Goal: Transaction & Acquisition: Book appointment/travel/reservation

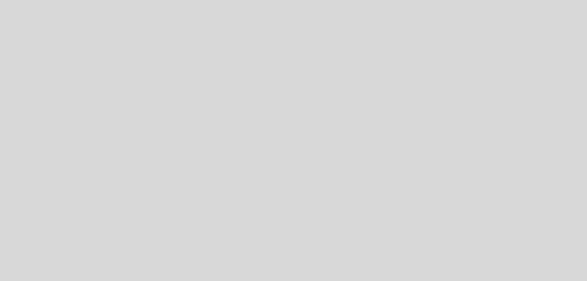
select select "es"
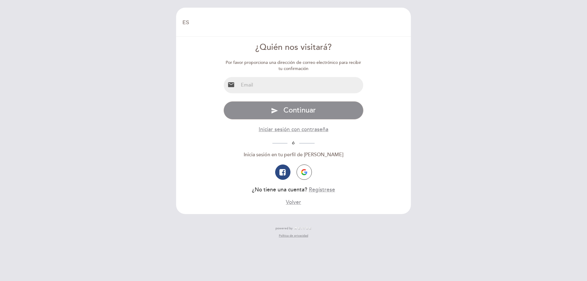
click at [289, 84] on input "email" at bounding box center [300, 85] width 125 height 16
click at [465, 103] on div "EN ES PT [GEOGRAPHIC_DATA] [GEOGRAPHIC_DATA], Cambiar usuario Hacer una reserva…" at bounding box center [293, 140] width 587 height 281
click at [223, 271] on div "EN ES PT [GEOGRAPHIC_DATA] [GEOGRAPHIC_DATA], Cambiar usuario Hacer una reserva…" at bounding box center [294, 140] width 244 height 281
drag, startPoint x: 471, startPoint y: 156, endPoint x: 469, endPoint y: 153, distance: 3.7
click at [473, 154] on div "EN ES PT [GEOGRAPHIC_DATA] [GEOGRAPHIC_DATA], Cambiar usuario Hacer una reserva…" at bounding box center [293, 140] width 587 height 281
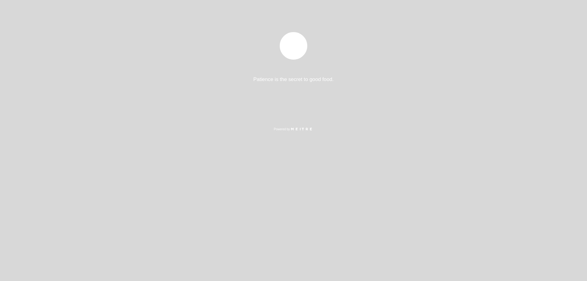
select select "es"
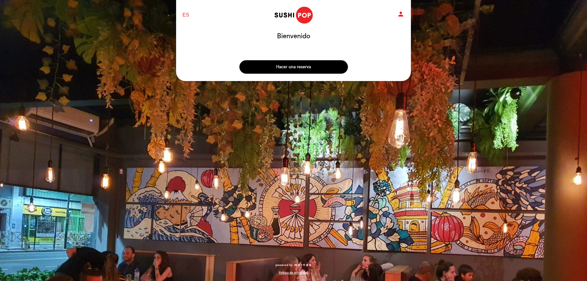
click at [306, 70] on button "Hacer una reserva" at bounding box center [293, 66] width 109 height 13
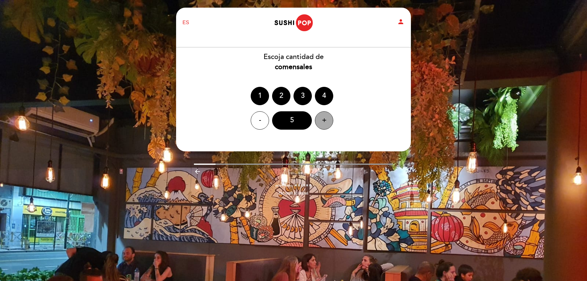
click at [325, 124] on div "+" at bounding box center [324, 120] width 18 height 18
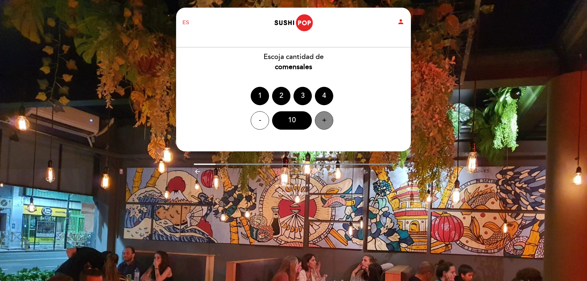
click at [325, 124] on div "+" at bounding box center [324, 120] width 18 height 18
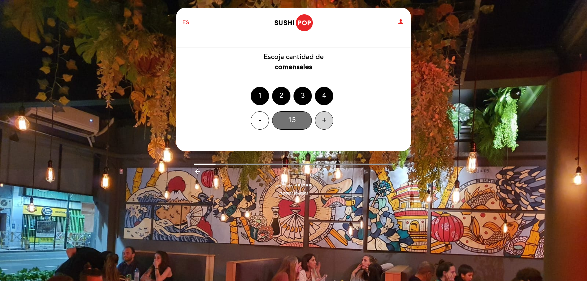
click at [294, 116] on div "15" at bounding box center [292, 120] width 40 height 18
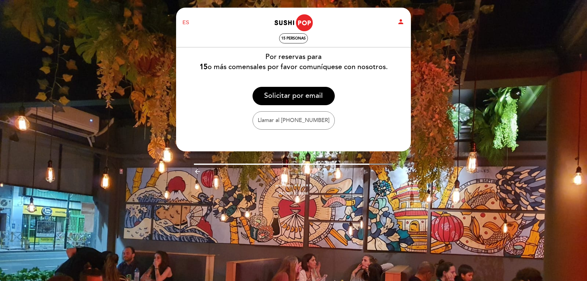
click at [401, 21] on icon "person" at bounding box center [400, 21] width 7 height 7
click at [290, 38] on span "15 personas" at bounding box center [293, 38] width 24 height 5
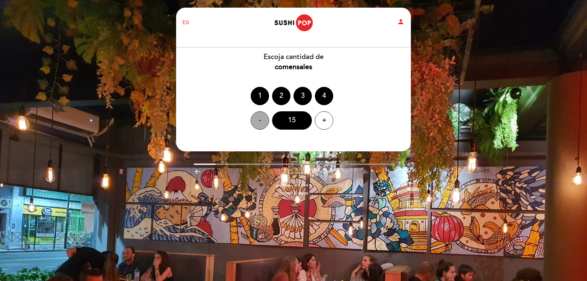
click at [261, 118] on div "-" at bounding box center [260, 120] width 18 height 18
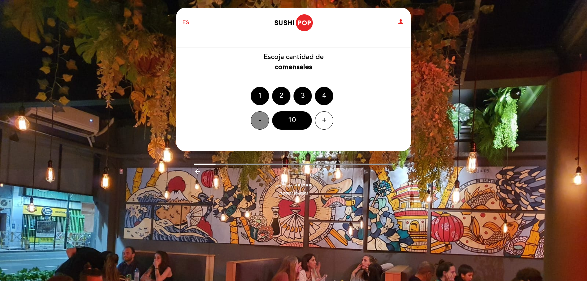
click at [261, 118] on div "-" at bounding box center [260, 120] width 18 height 18
click at [300, 120] on div "7" at bounding box center [292, 120] width 40 height 18
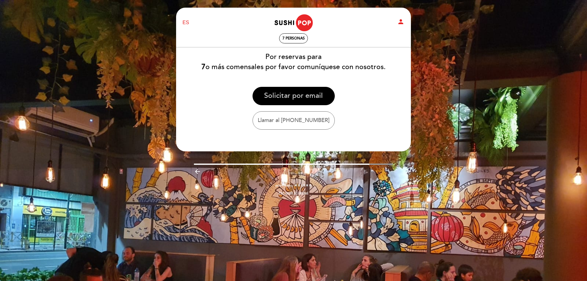
click at [305, 97] on button "Solicitar por email" at bounding box center [294, 96] width 82 height 18
click at [298, 114] on button "Llamar al +54 11 5708-8152" at bounding box center [294, 120] width 82 height 18
click at [277, 121] on button "Llamar al +54 11 5708-8152" at bounding box center [294, 120] width 82 height 18
click at [279, 124] on button "Llamar al +54 11 5708-8152" at bounding box center [294, 120] width 82 height 18
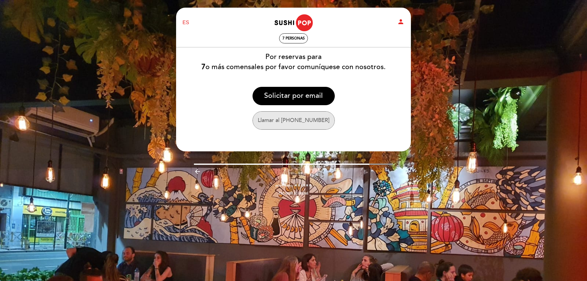
click at [279, 124] on button "Llamar al +54 11 5708-8152" at bounding box center [294, 120] width 82 height 18
click at [279, 121] on button "Llamar al +54 11 5708-8152" at bounding box center [294, 120] width 82 height 18
drag, startPoint x: 327, startPoint y: 119, endPoint x: 300, endPoint y: 121, distance: 26.6
click at [300, 121] on button "Llamar al +54 11 5708-8152" at bounding box center [294, 120] width 82 height 18
click at [296, 118] on button "Llamar al +54 11 5708-8152" at bounding box center [294, 120] width 82 height 18
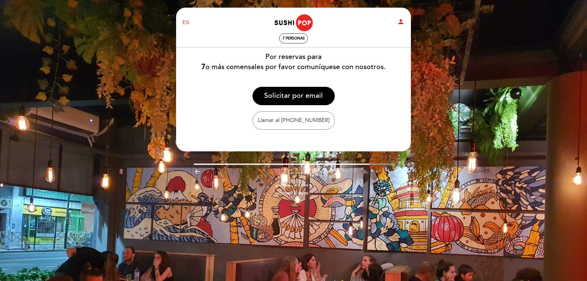
drag, startPoint x: 309, startPoint y: 164, endPoint x: 380, endPoint y: 164, distance: 70.3
click at [382, 164] on div at bounding box center [294, 164] width 200 height 1
click at [299, 122] on button "Llamar al +54 11 5708-8152" at bounding box center [294, 120] width 82 height 18
click at [400, 22] on icon "person" at bounding box center [400, 21] width 7 height 7
